Goal: Information Seeking & Learning: Learn about a topic

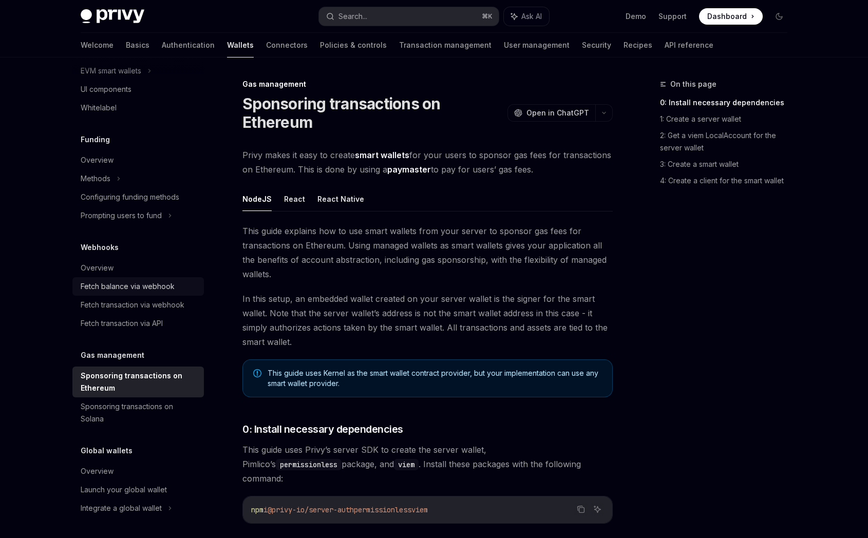
click at [155, 291] on div "Fetch balance via webhook" at bounding box center [128, 286] width 94 height 12
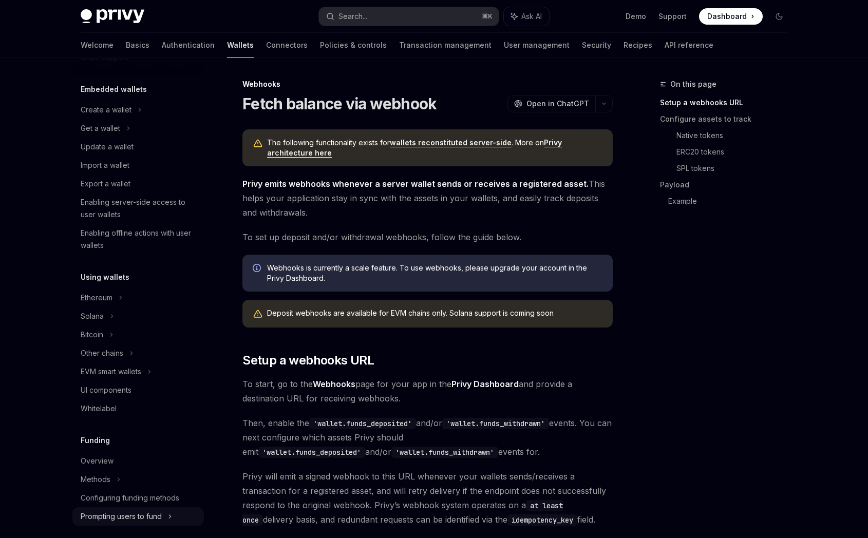
scroll to position [48, 0]
click at [115, 120] on div "Ethereum" at bounding box center [137, 111] width 131 height 18
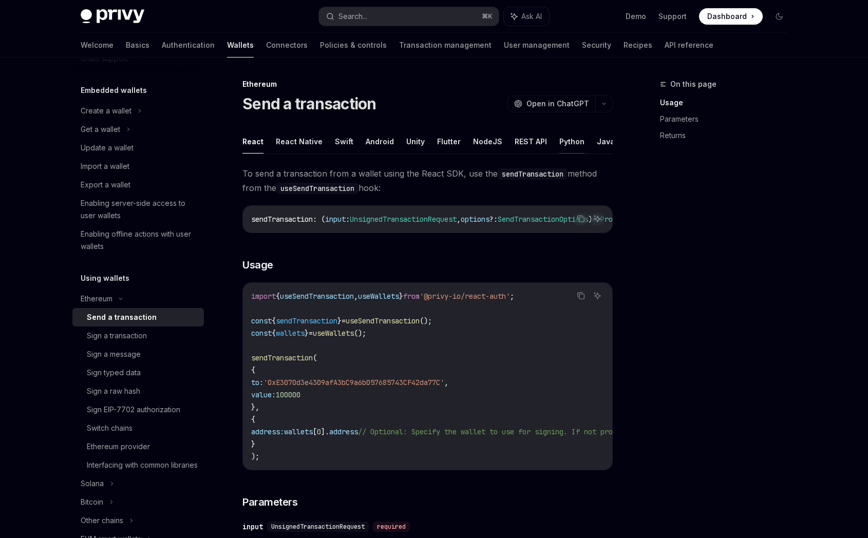
click at [566, 141] on button "Python" at bounding box center [571, 141] width 25 height 24
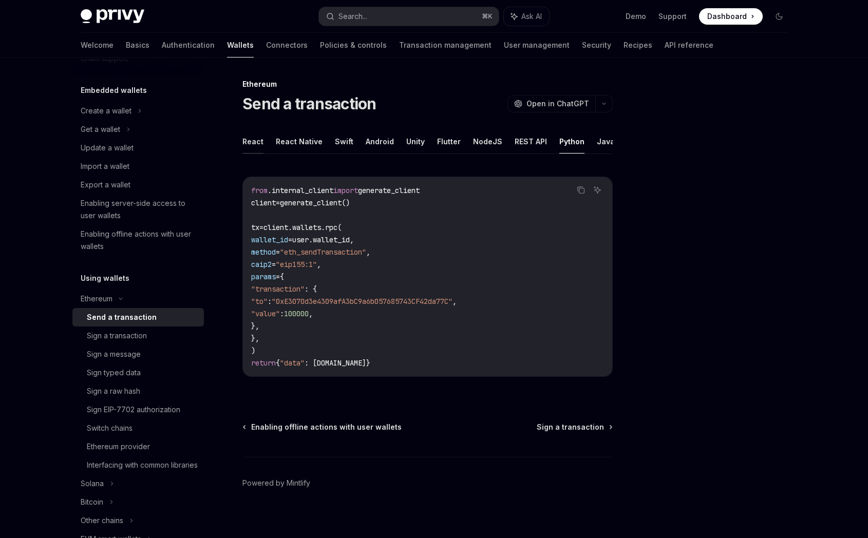
click at [251, 141] on button "React" at bounding box center [252, 141] width 21 height 24
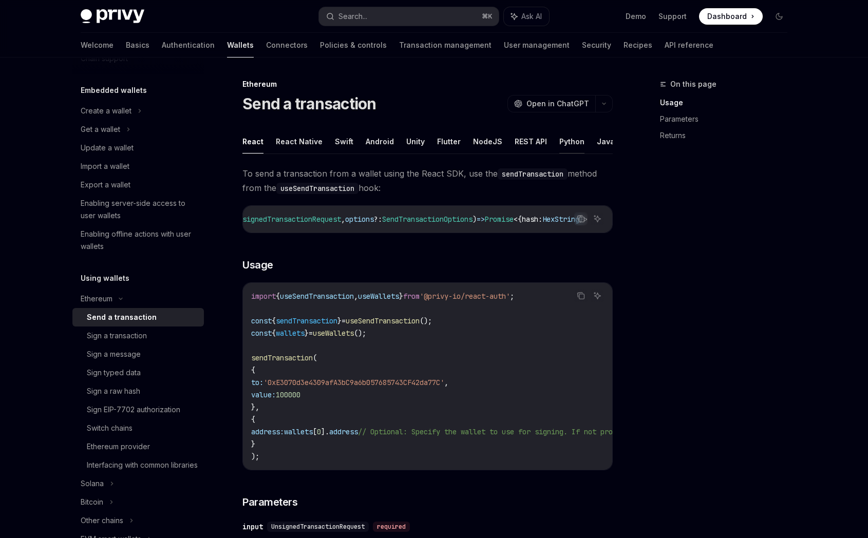
click at [566, 145] on button "Python" at bounding box center [571, 141] width 25 height 24
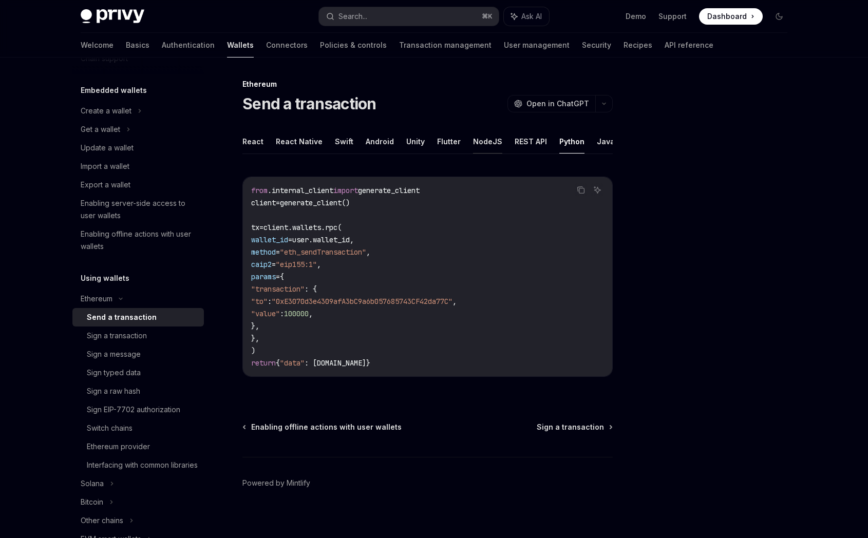
click at [476, 141] on button "NodeJS" at bounding box center [487, 141] width 29 height 24
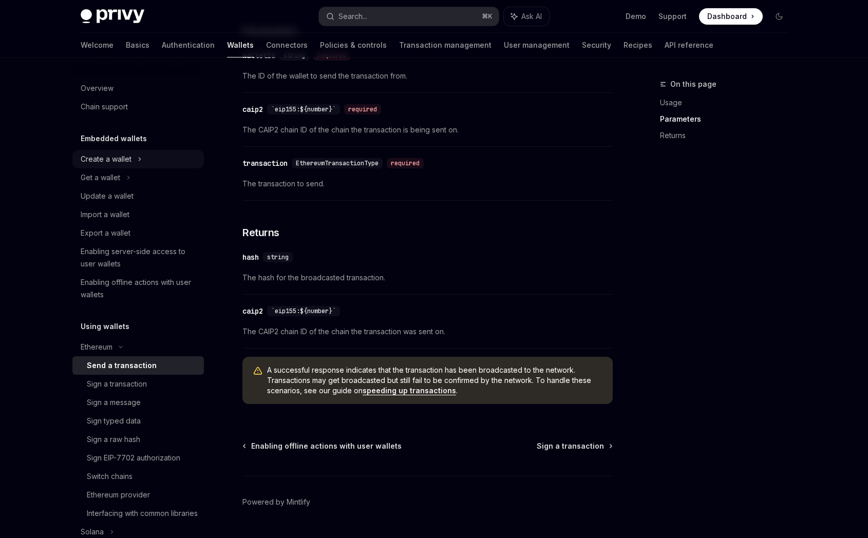
click at [145, 157] on div "Create a wallet" at bounding box center [137, 159] width 131 height 18
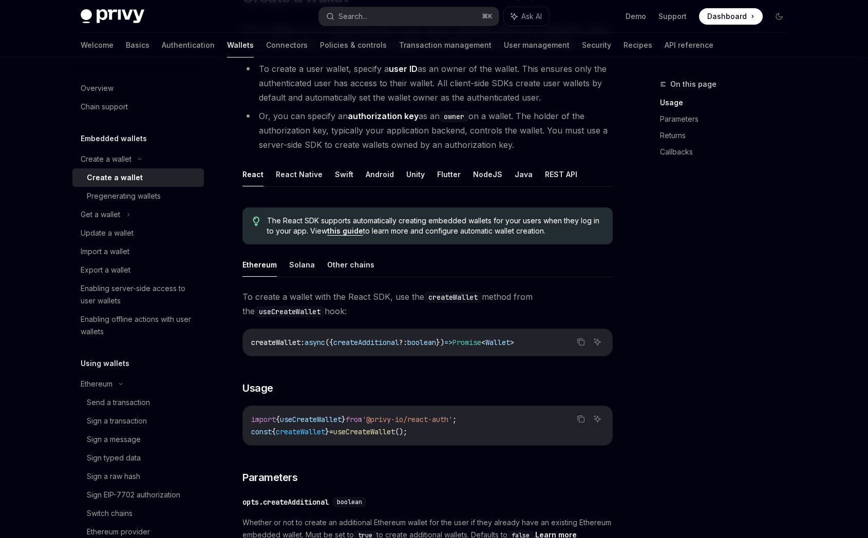
scroll to position [107, 0]
click at [548, 179] on button "REST API" at bounding box center [561, 174] width 32 height 24
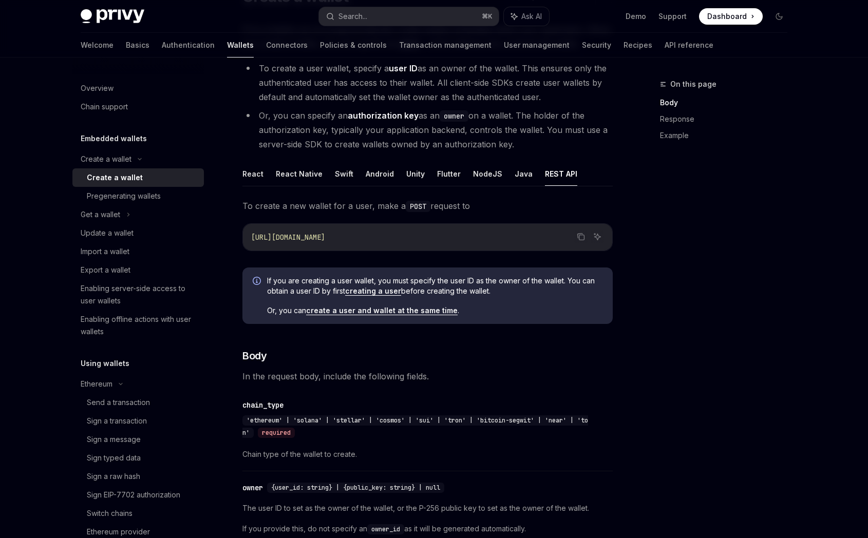
click at [429, 315] on link "create a user and wallet at the same time" at bounding box center [381, 310] width 151 height 9
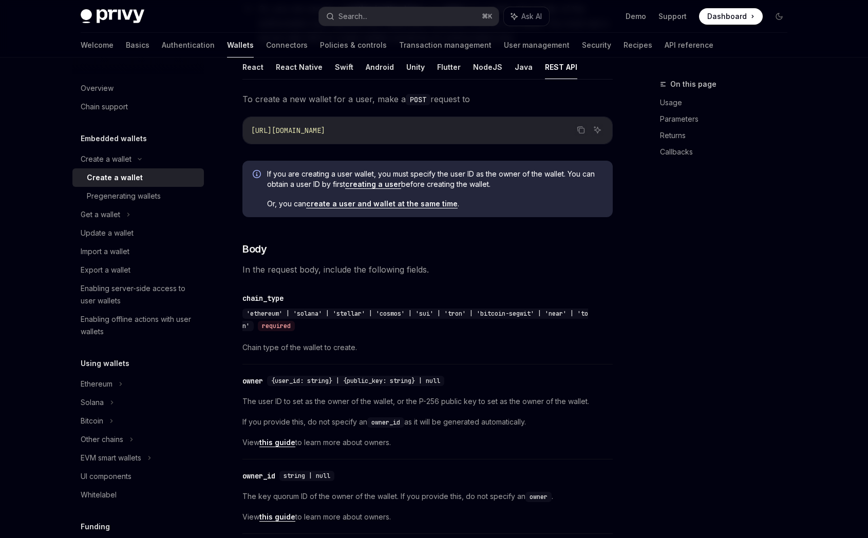
scroll to position [201, 0]
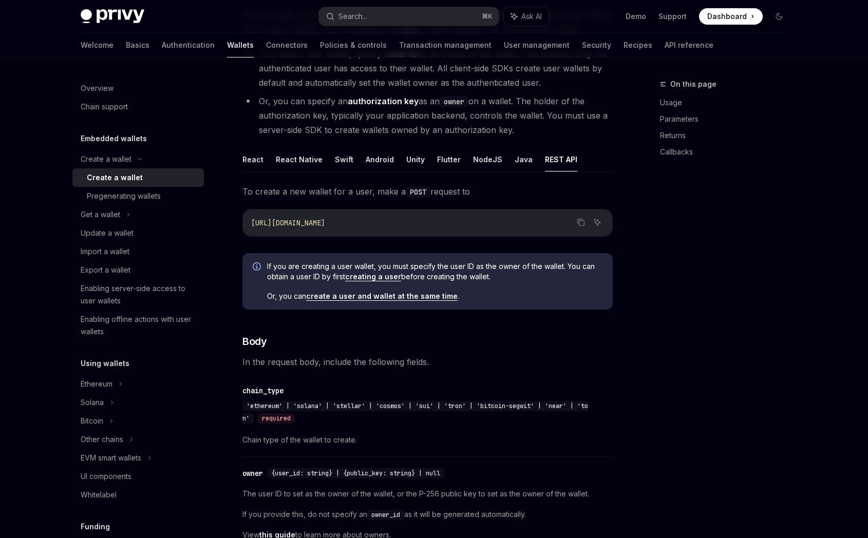
scroll to position [107, 0]
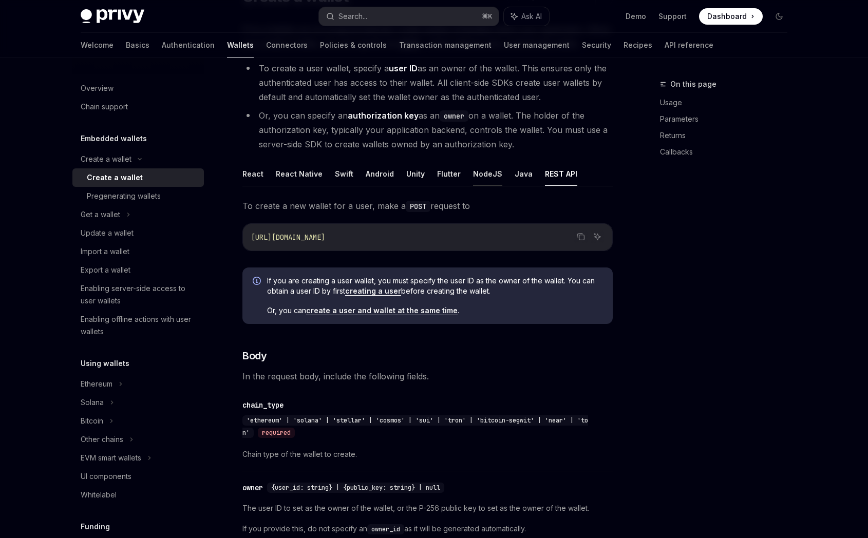
click at [479, 177] on button "NodeJS" at bounding box center [487, 174] width 29 height 24
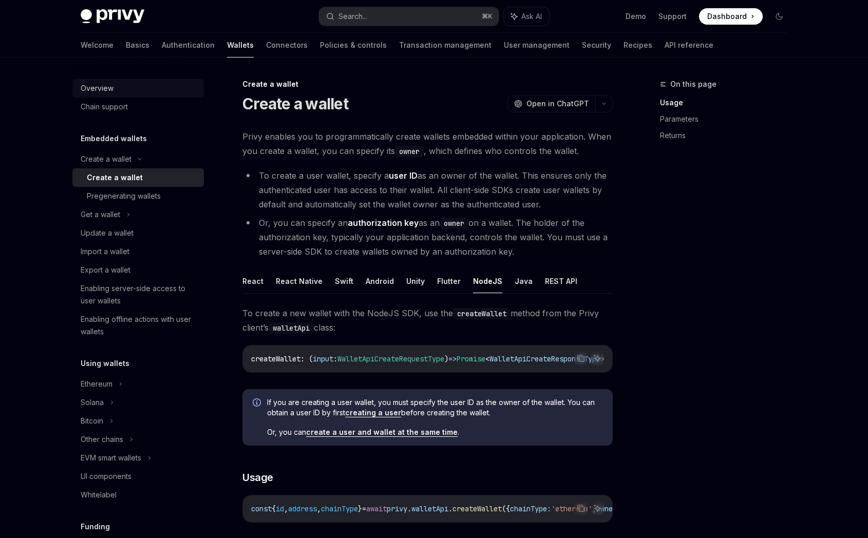
click at [101, 84] on div "Overview" at bounding box center [97, 88] width 33 height 12
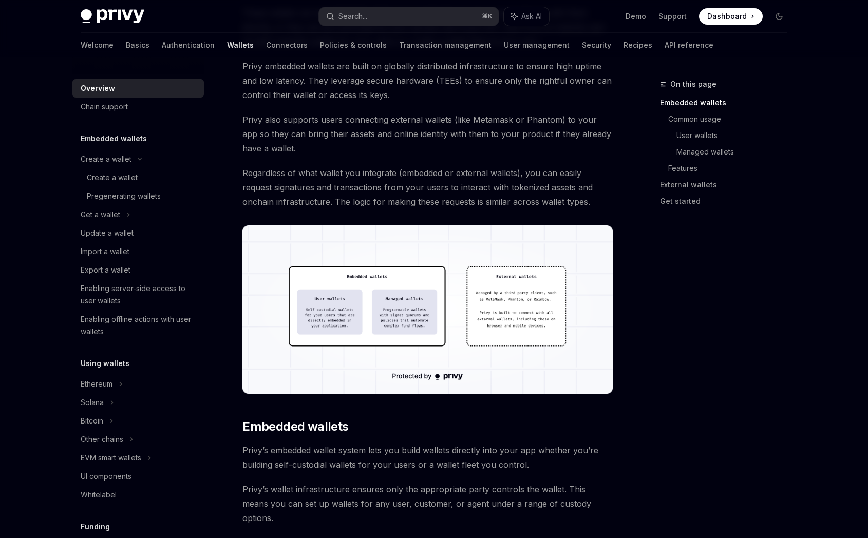
scroll to position [164, 0]
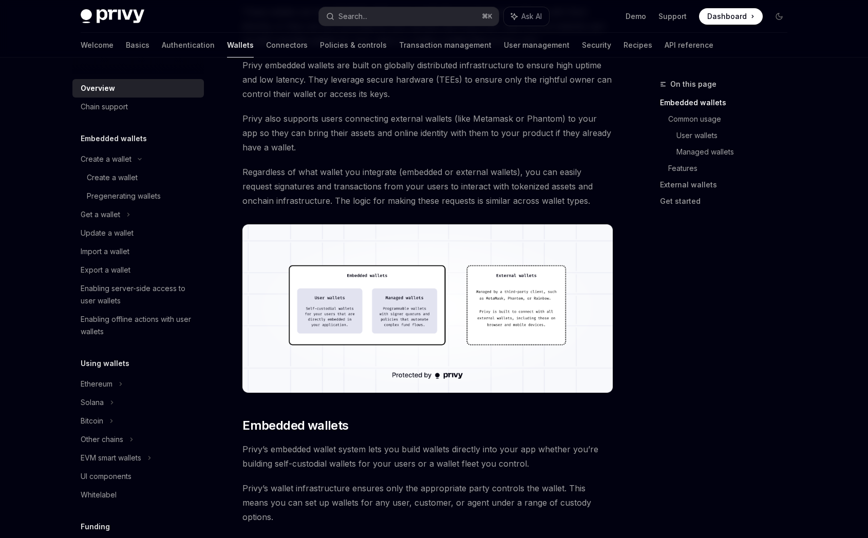
click at [423, 306] on img at bounding box center [427, 308] width 370 height 168
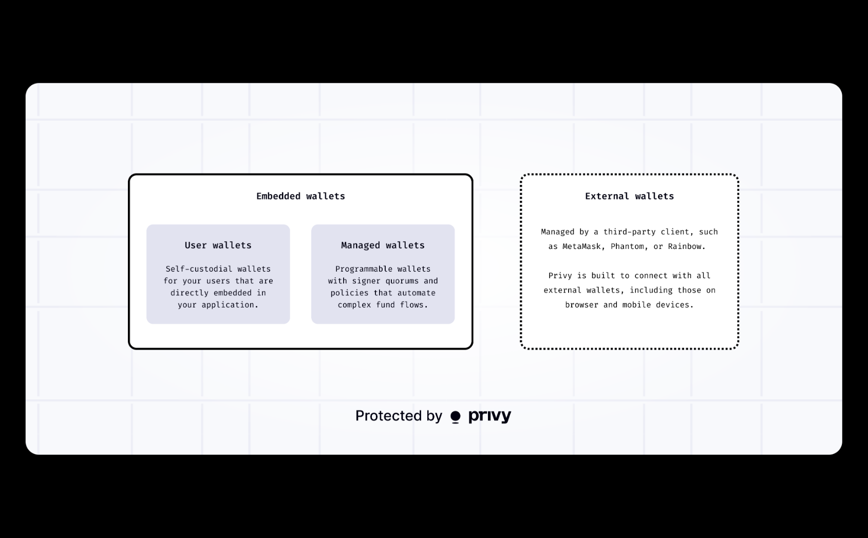
click at [524, 62] on div at bounding box center [434, 269] width 868 height 538
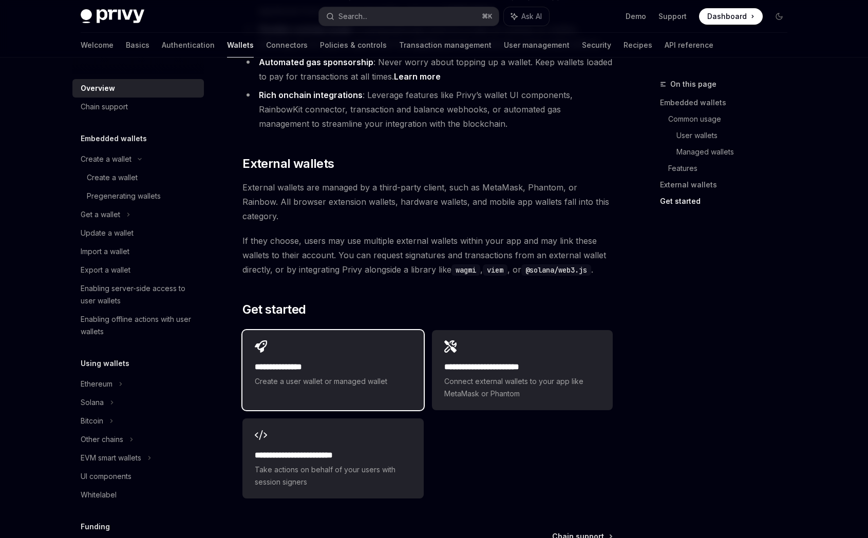
scroll to position [1446, 0]
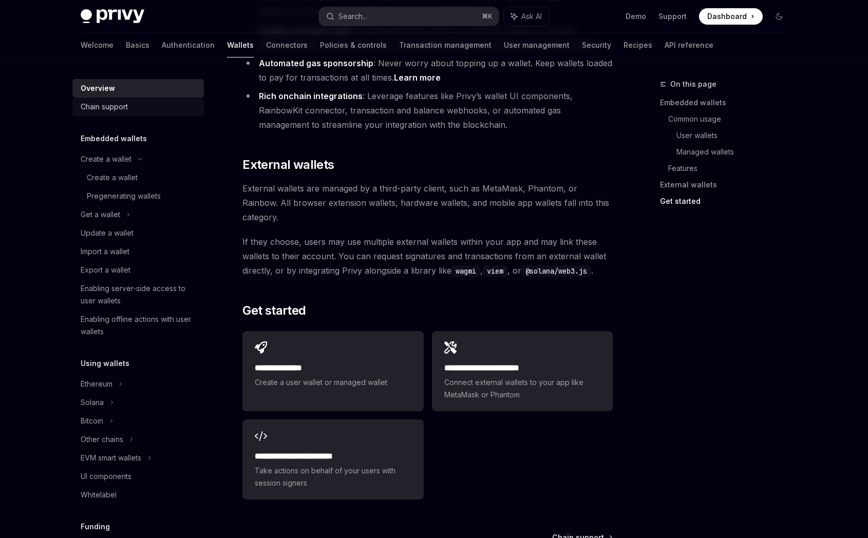
click at [130, 110] on div "Chain support" at bounding box center [139, 107] width 117 height 12
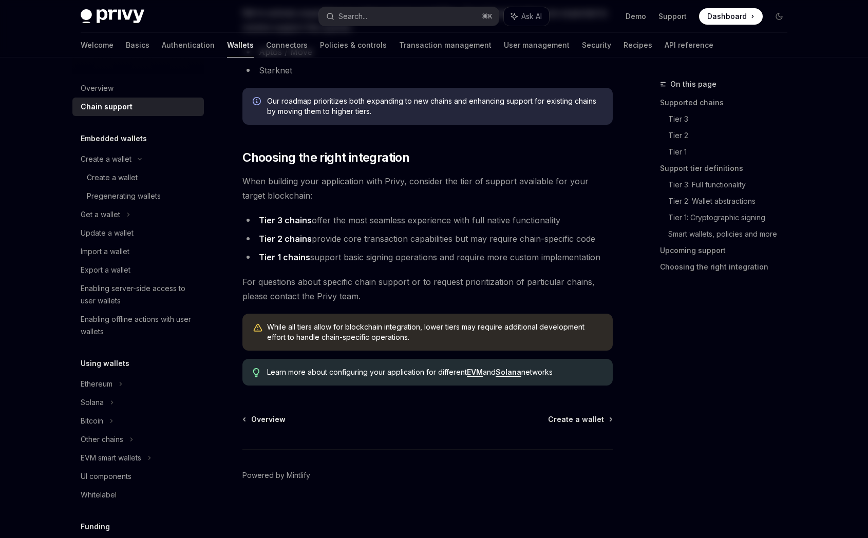
type textarea "*"
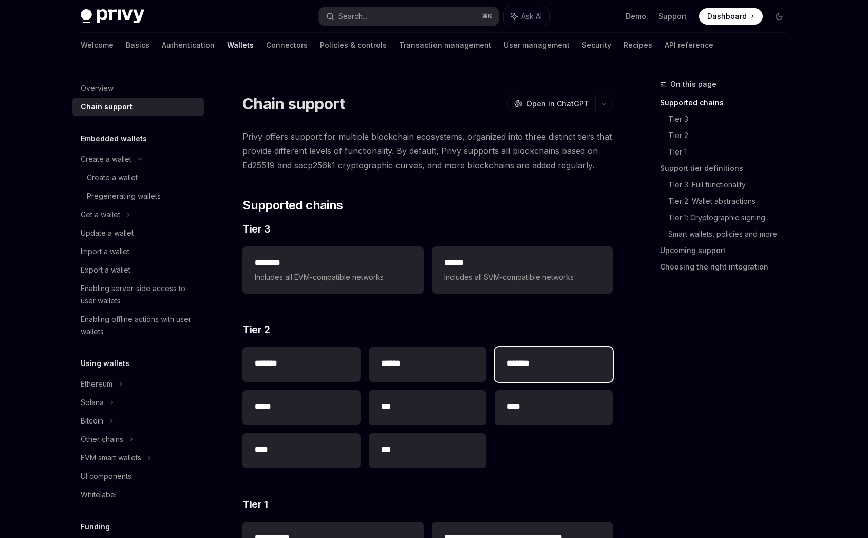
click at [525, 361] on h2 "*******" at bounding box center [553, 363] width 93 height 12
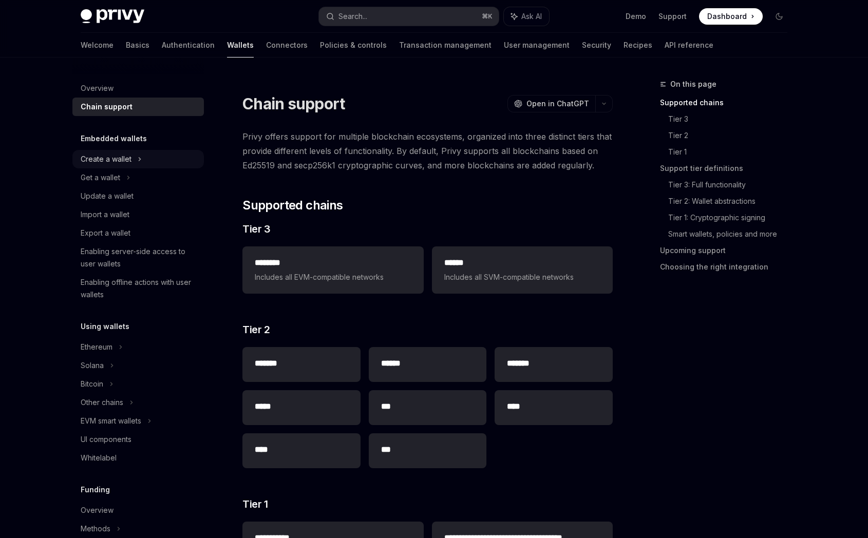
click at [155, 159] on div "Create a wallet" at bounding box center [137, 159] width 131 height 18
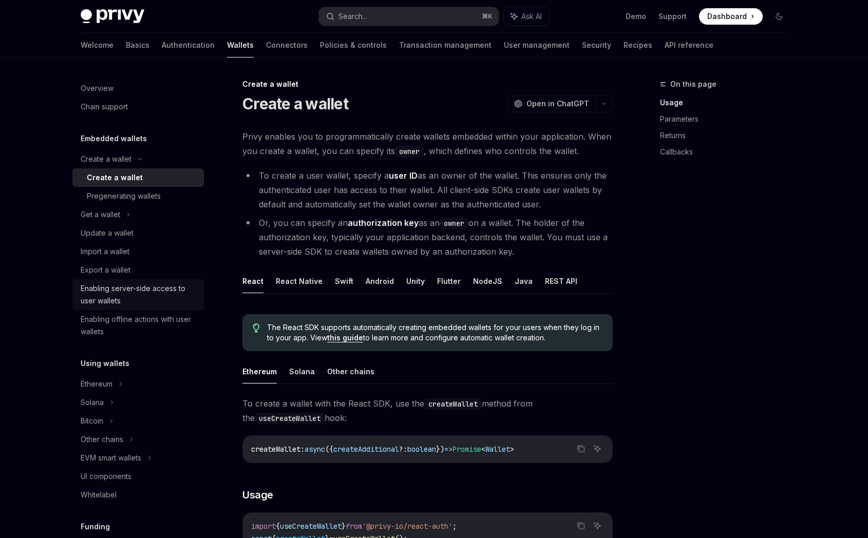
click at [172, 289] on div "Enabling server-side access to user wallets" at bounding box center [139, 294] width 117 height 25
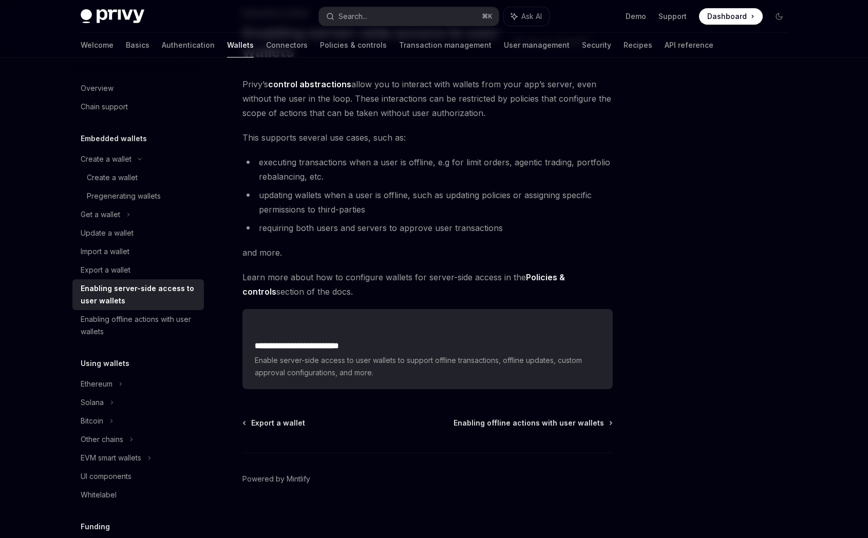
scroll to position [72, 0]
click at [124, 214] on div "Get a wallet" at bounding box center [137, 214] width 131 height 18
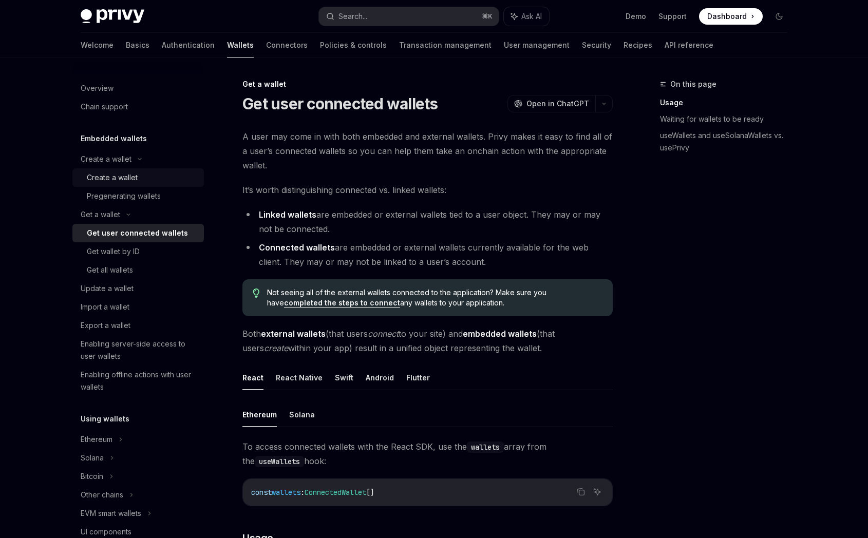
click at [134, 179] on div "Create a wallet" at bounding box center [112, 178] width 51 height 12
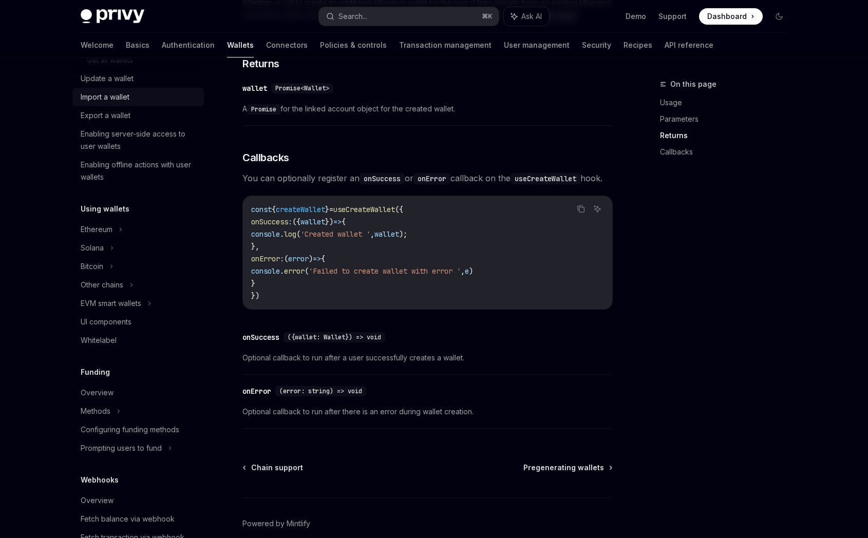
scroll to position [211, 0]
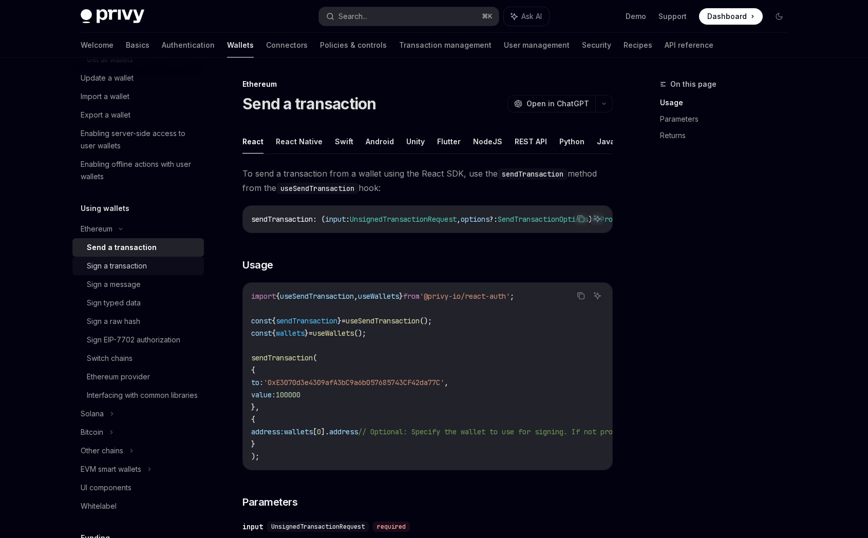
click at [158, 267] on div "Sign a transaction" at bounding box center [142, 266] width 111 height 12
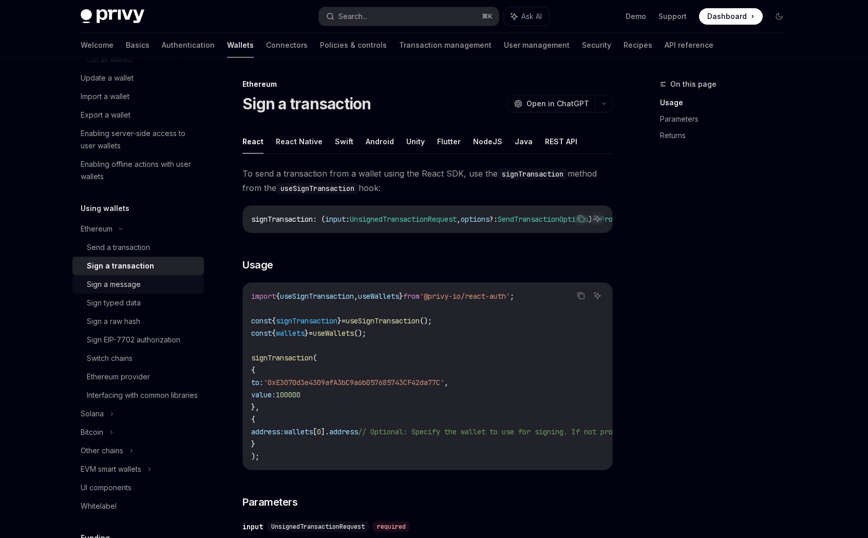
click at [157, 279] on div "Sign a message" at bounding box center [142, 284] width 111 height 12
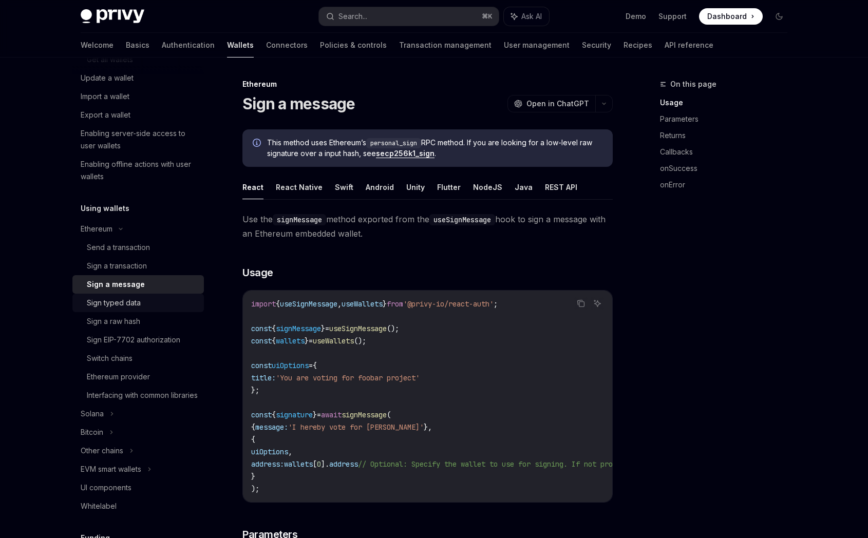
click at [158, 300] on div "Sign typed data" at bounding box center [142, 303] width 111 height 12
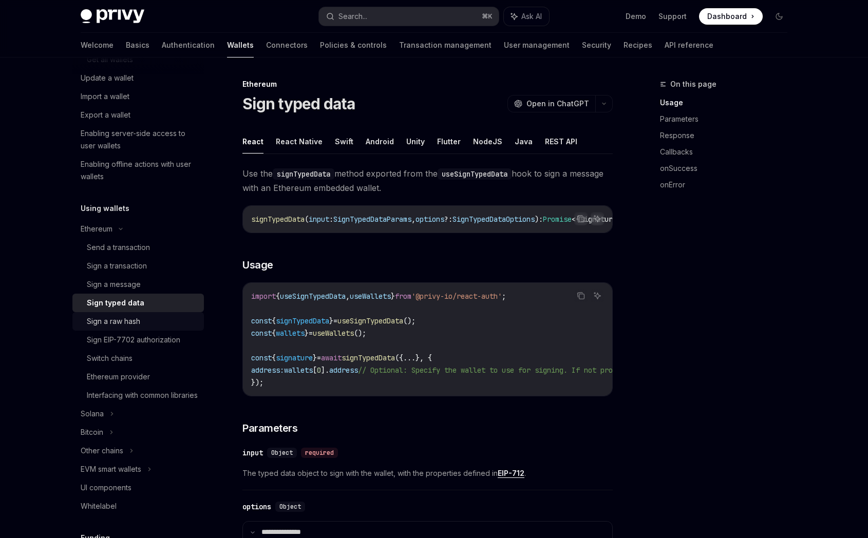
click at [158, 320] on div "Sign a raw hash" at bounding box center [142, 321] width 111 height 12
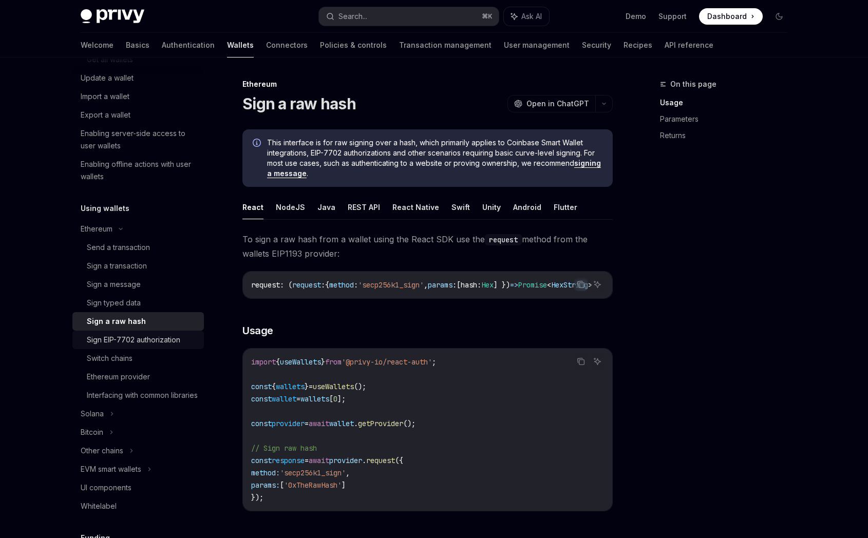
click at [177, 344] on div "Sign EIP-7702 authorization" at bounding box center [133, 340] width 93 height 12
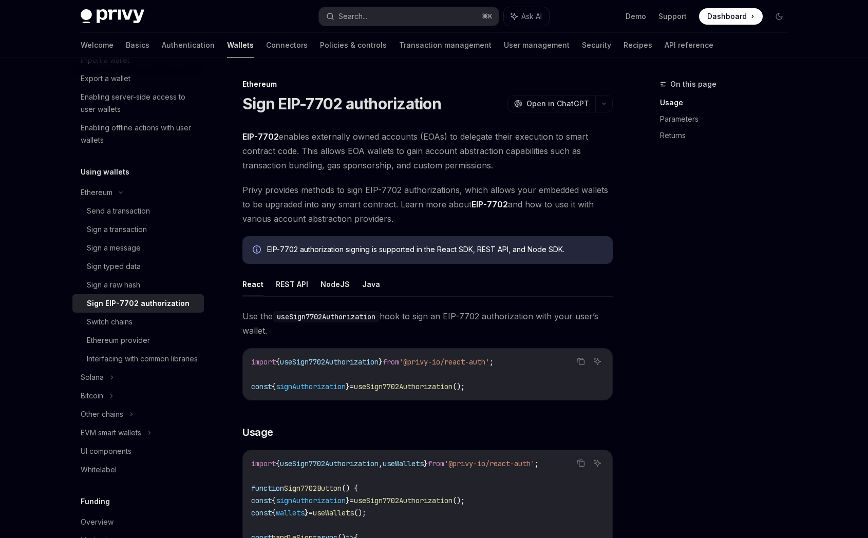
scroll to position [249, 0]
click at [171, 321] on div "Switch chains" at bounding box center [142, 320] width 111 height 12
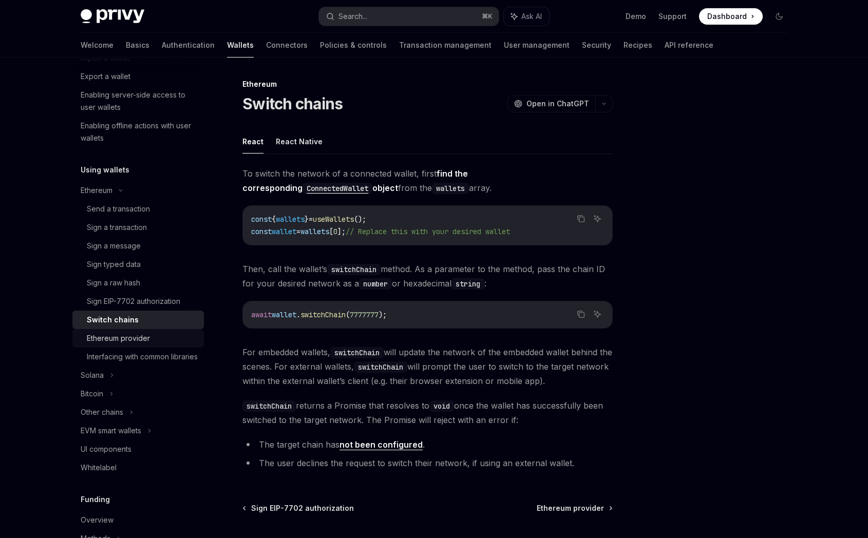
click at [169, 335] on div "Ethereum provider" at bounding box center [142, 338] width 111 height 12
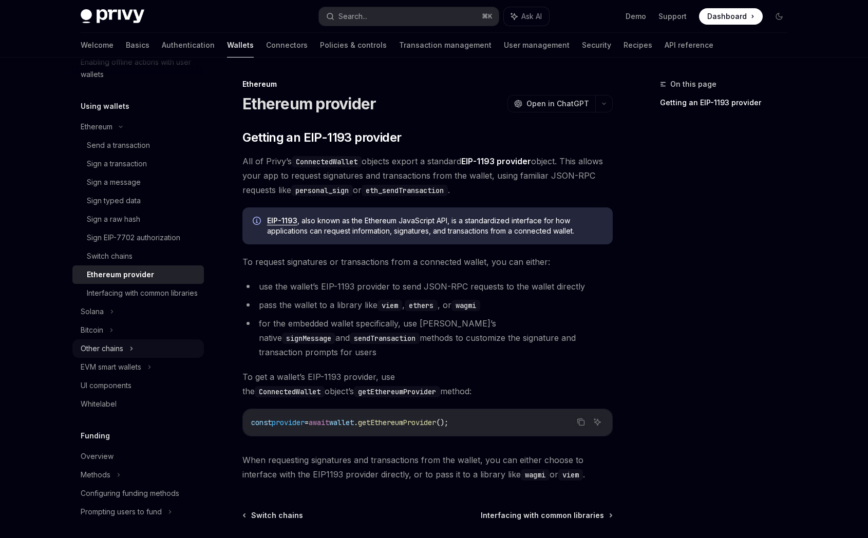
scroll to position [315, 0]
click at [151, 374] on div "EVM smart wallets" at bounding box center [137, 364] width 131 height 18
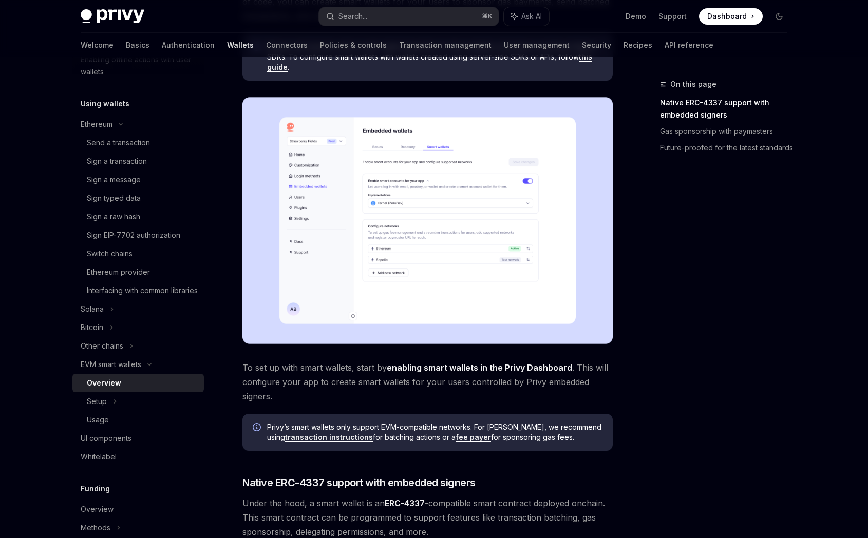
scroll to position [170, 0]
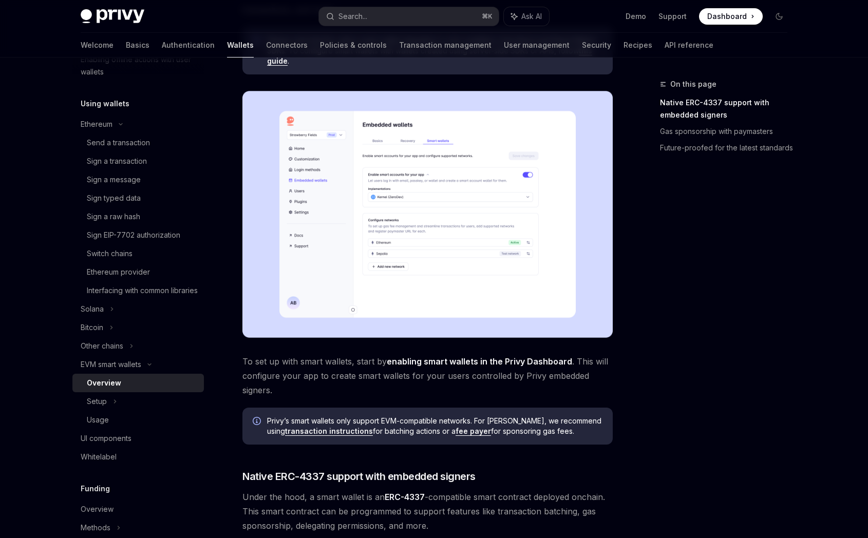
click at [630, 192] on div "On this page Native ERC-4337 support with embedded signers Gas sponsorship with…" at bounding box center [433, 474] width 723 height 1172
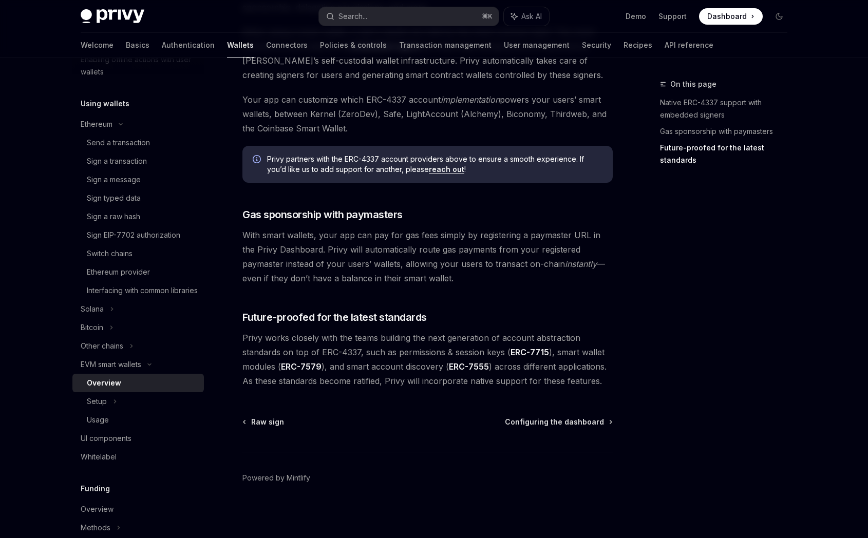
scroll to position [691, 0]
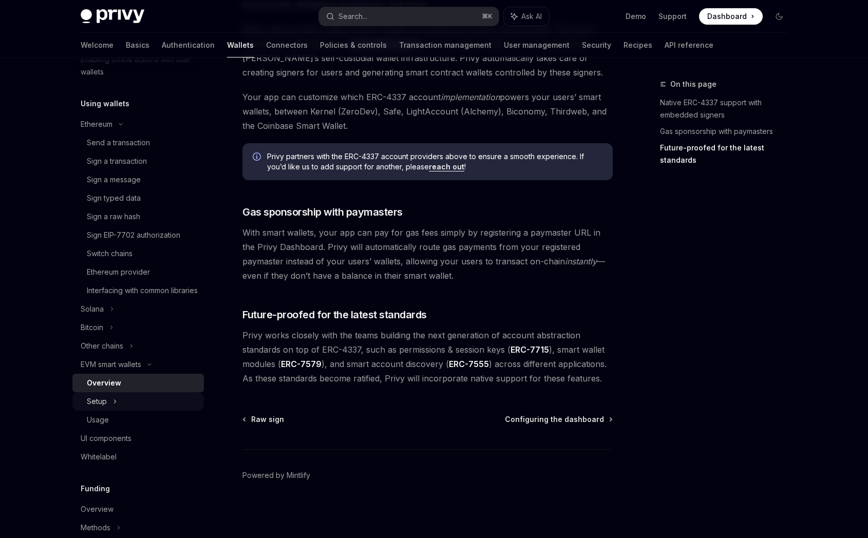
click at [111, 409] on div "Setup" at bounding box center [137, 401] width 131 height 18
type textarea "*"
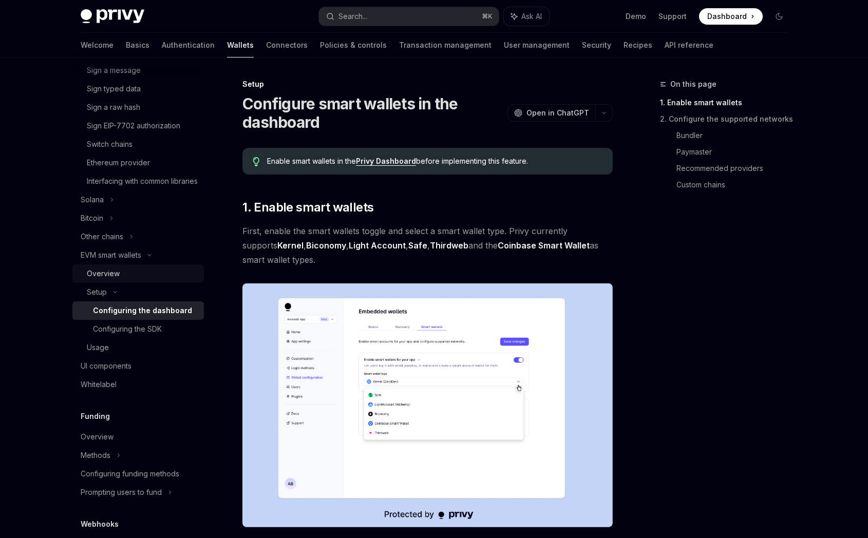
scroll to position [426, 0]
